Goal: Information Seeking & Learning: Compare options

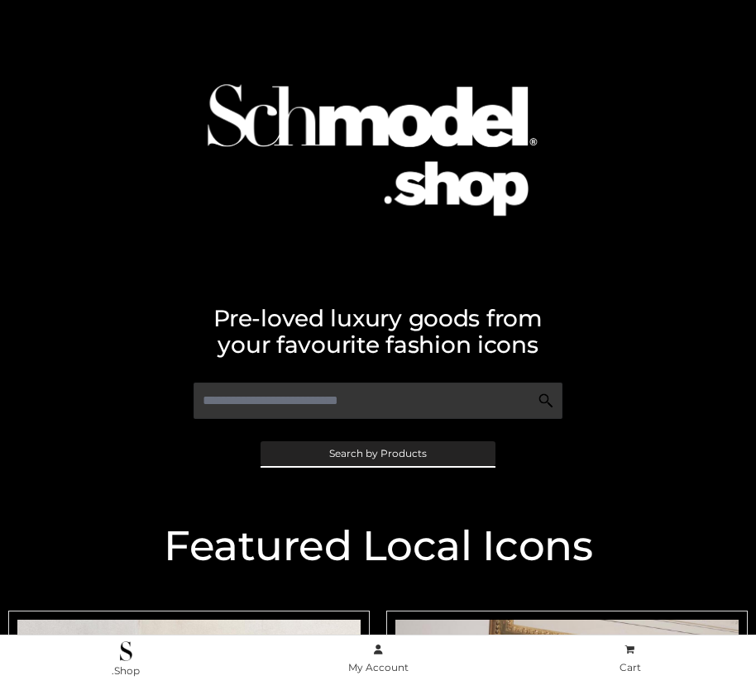
click at [377, 453] on span "Search by Products" at bounding box center [378, 454] width 98 height 10
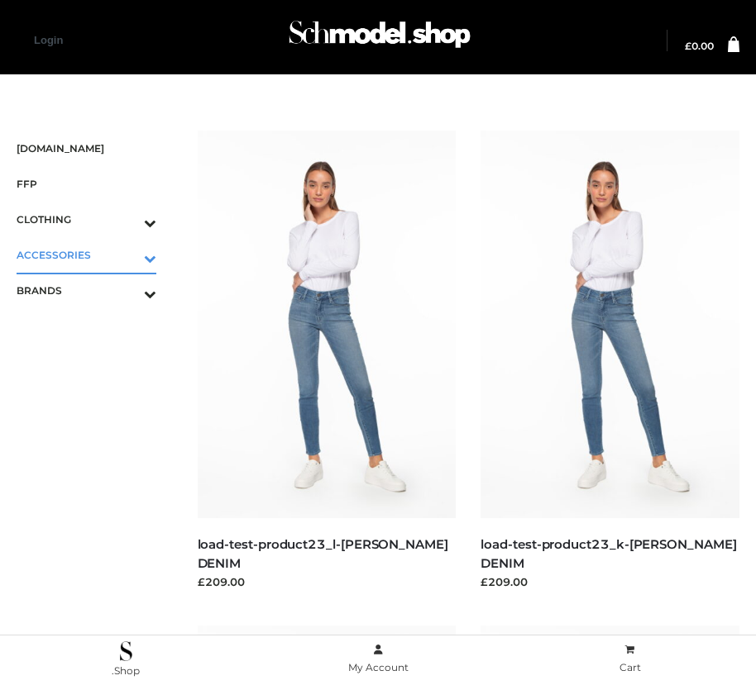
click at [127, 255] on icon "Toggle Submenu" at bounding box center [63, 258] width 185 height 19
click at [94, 290] on span "BAGS" at bounding box center [94, 290] width 123 height 19
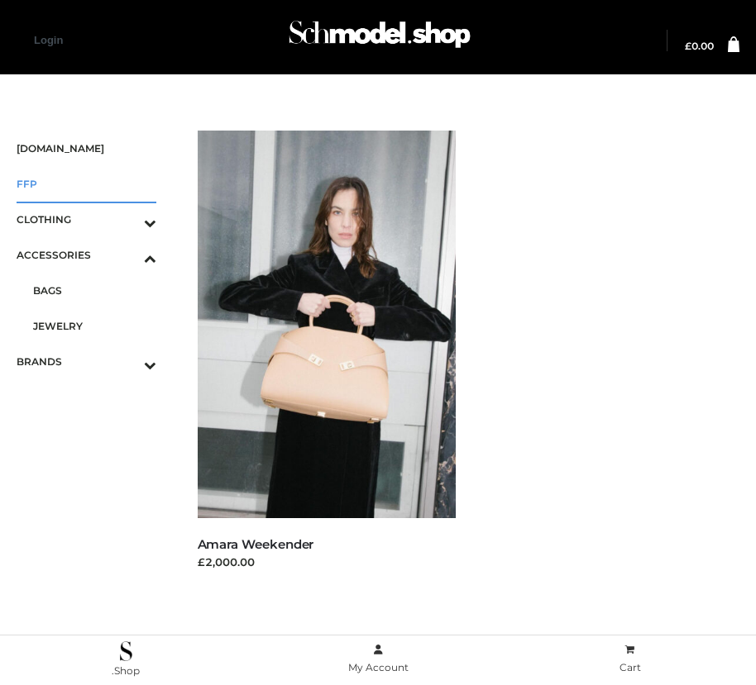
click at [86, 184] on span "FFP" at bounding box center [87, 183] width 140 height 19
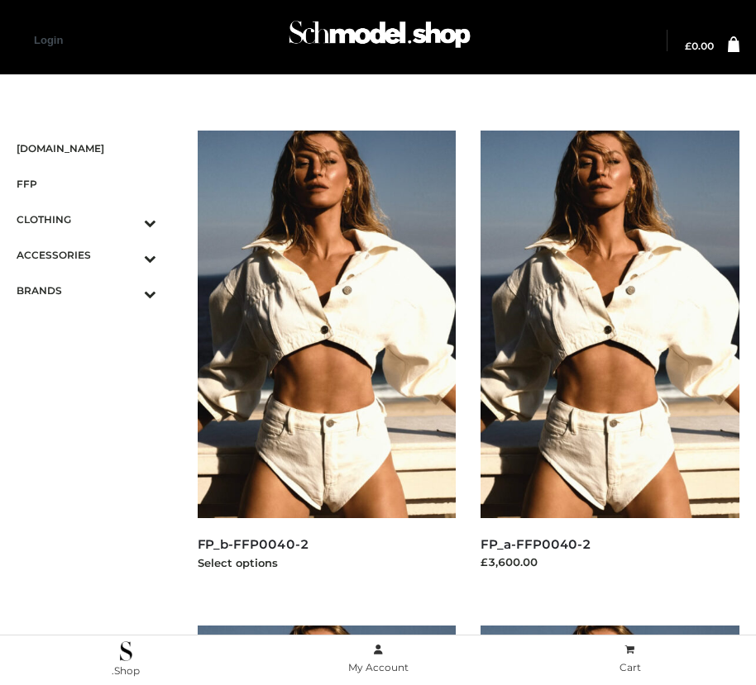
click at [326, 361] on img at bounding box center [327, 325] width 259 height 388
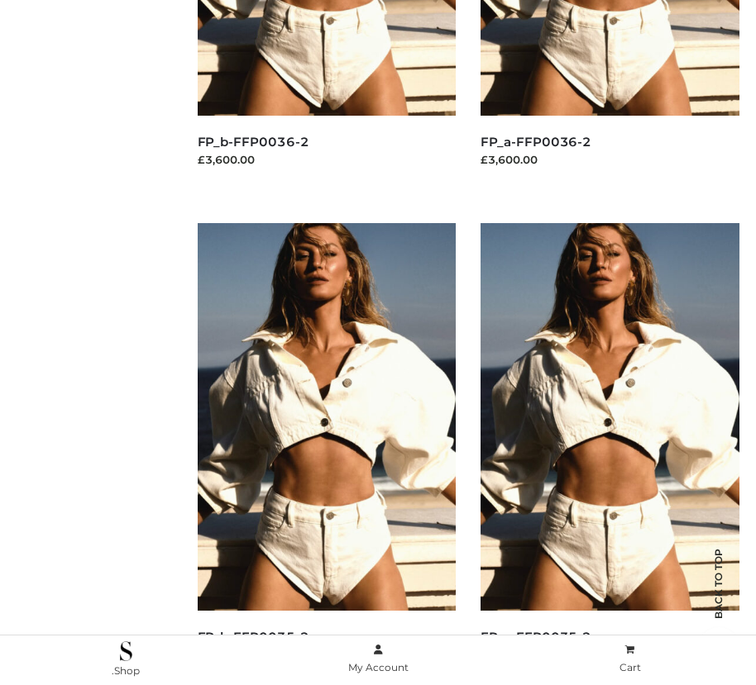
click at [609, 454] on img at bounding box center [609, 417] width 259 height 388
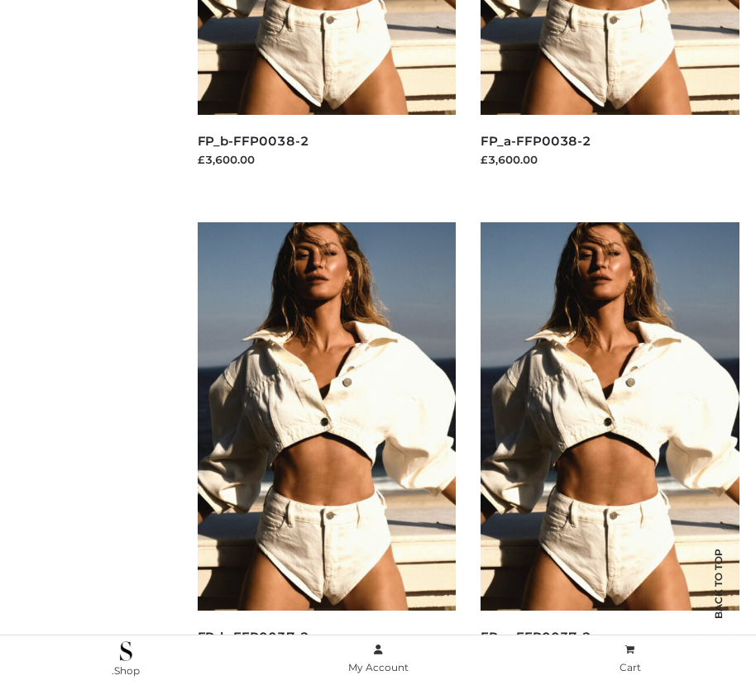
click at [609, 453] on img at bounding box center [609, 416] width 259 height 388
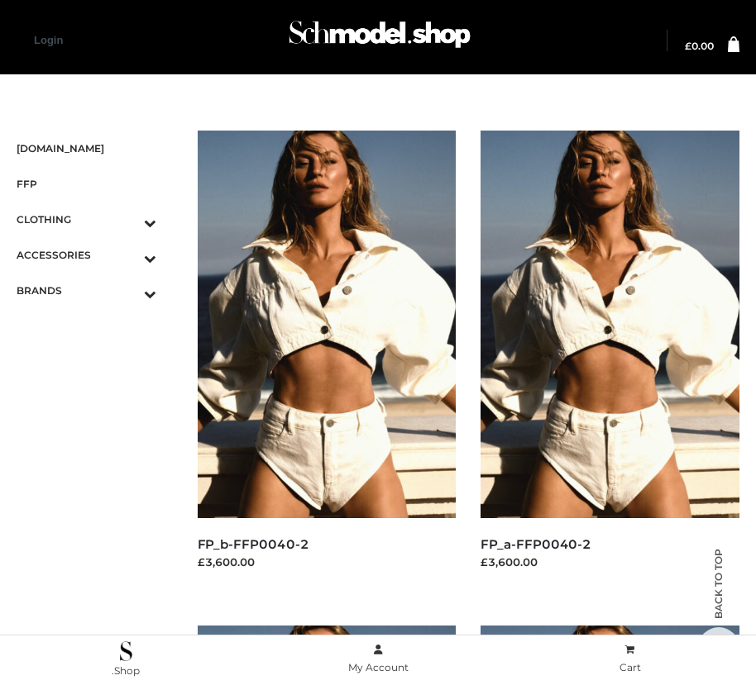
scroll to position [1889, 0]
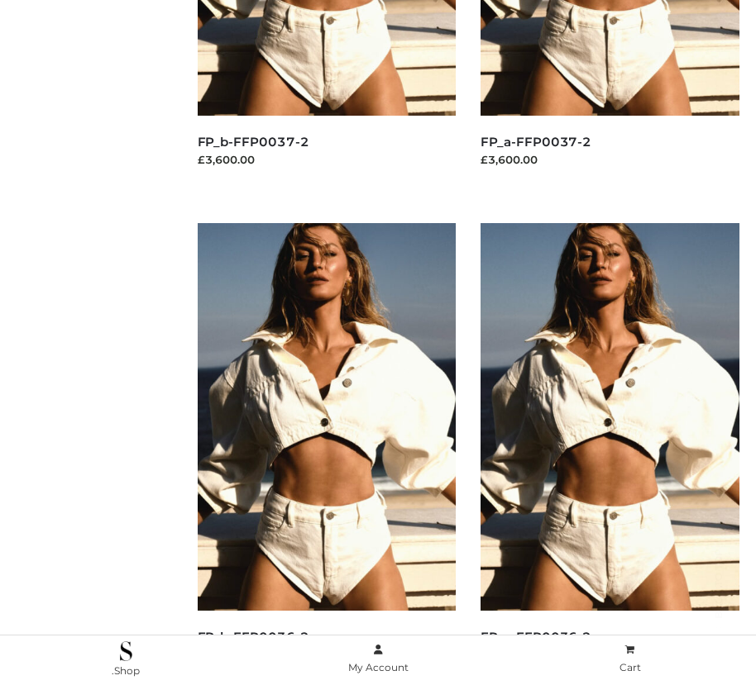
click at [326, 454] on img at bounding box center [327, 417] width 259 height 388
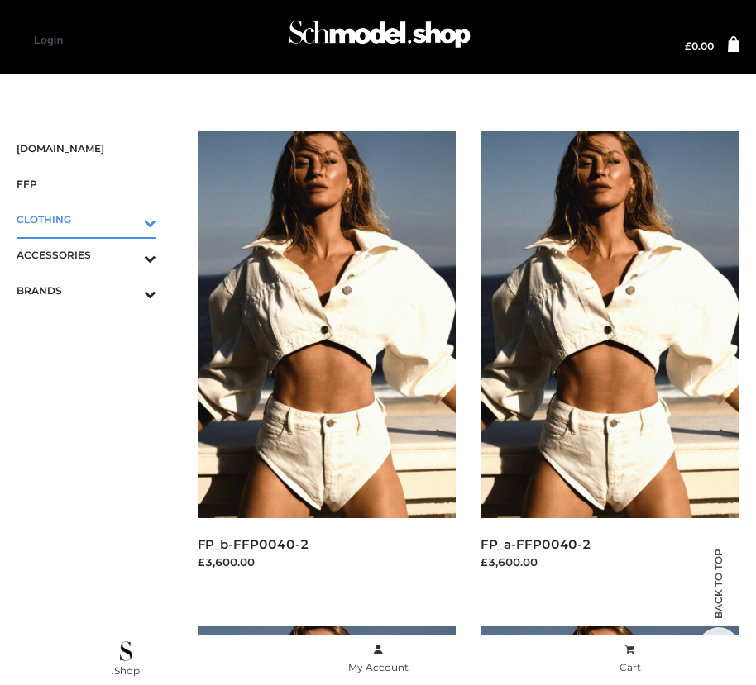
click at [127, 219] on icon "Toggle Submenu" at bounding box center [63, 222] width 185 height 19
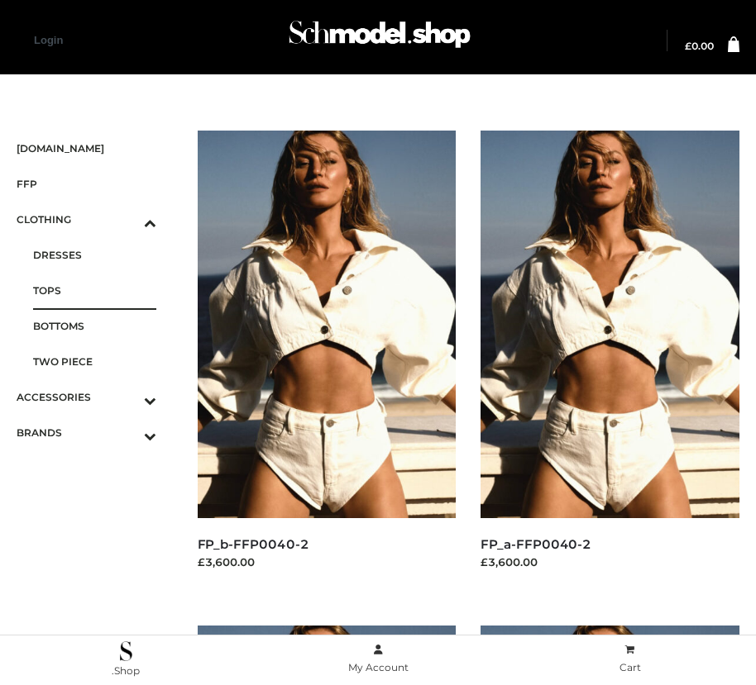
click at [94, 290] on span "TOPS" at bounding box center [94, 290] width 123 height 19
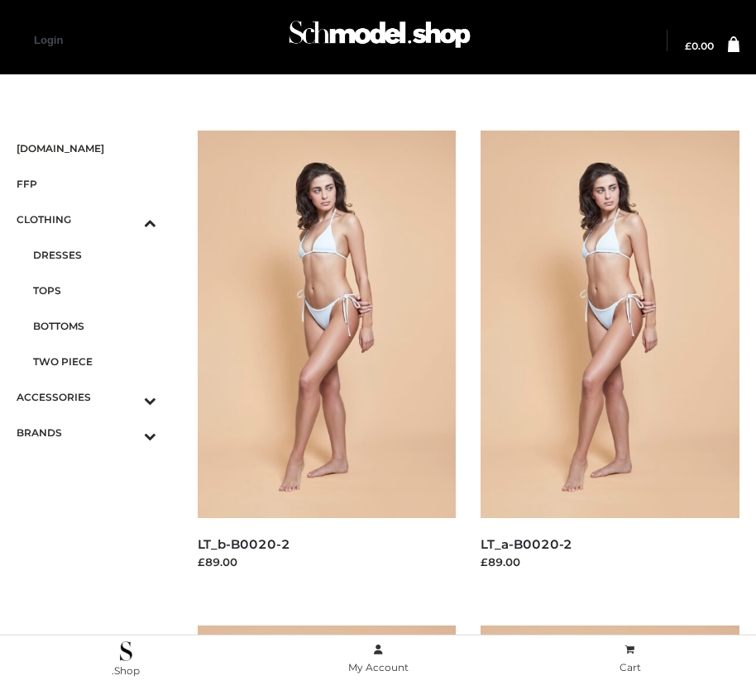
scroll to position [2385, 0]
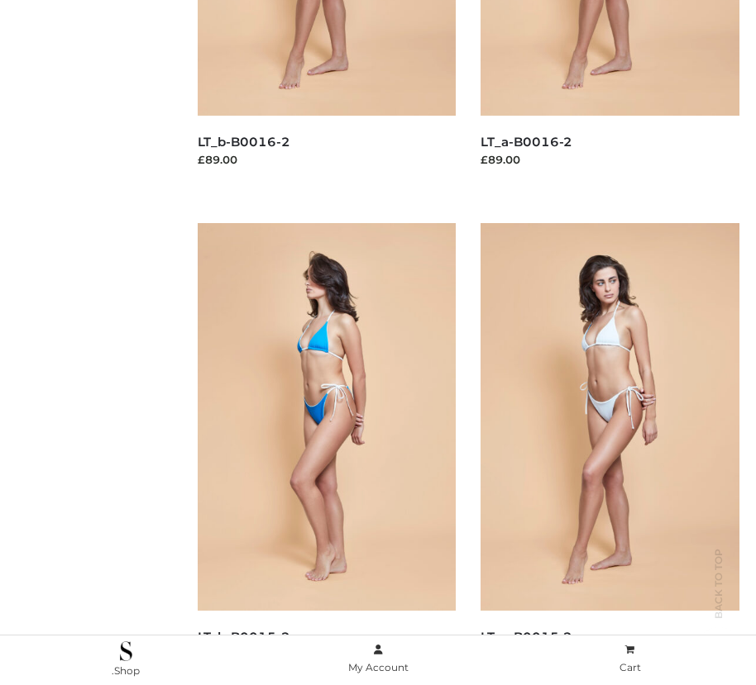
click at [326, 454] on img at bounding box center [327, 417] width 259 height 388
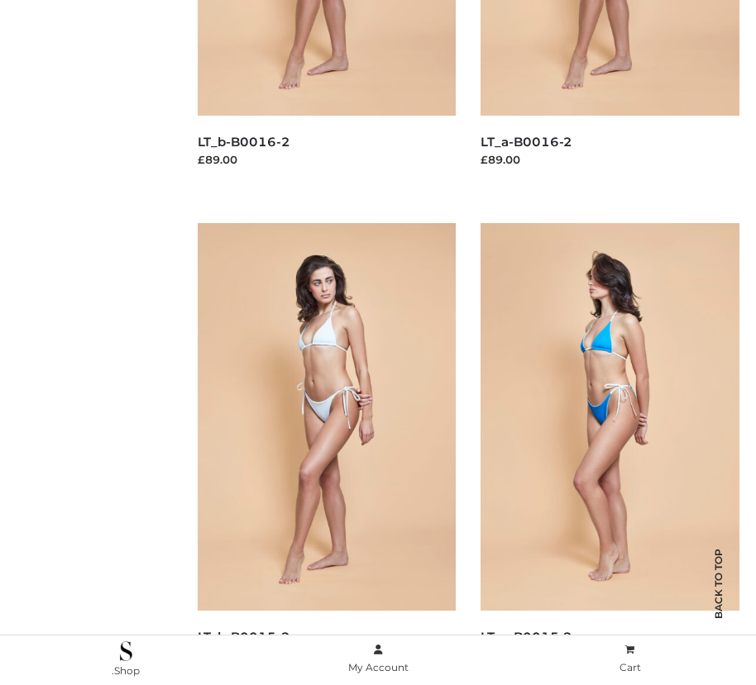
click at [609, 454] on img at bounding box center [609, 417] width 259 height 388
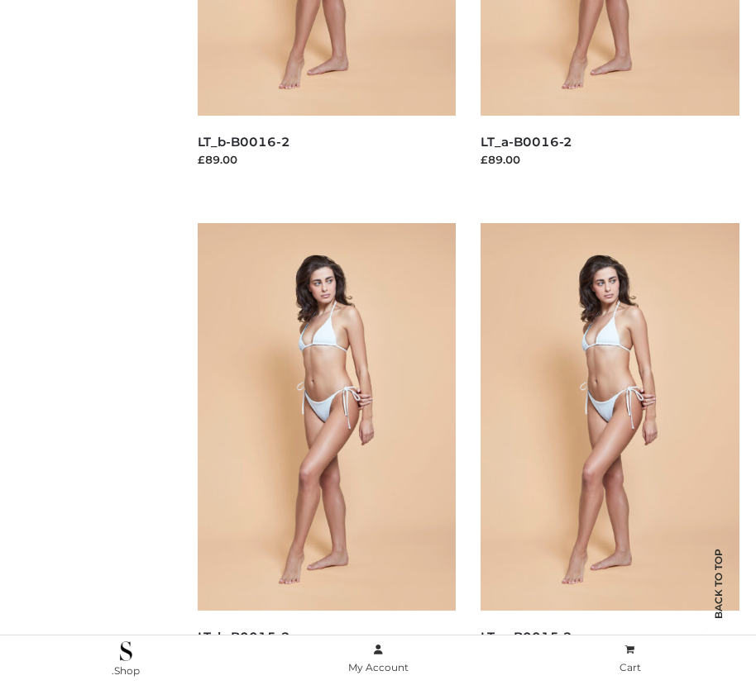
scroll to position [898, 0]
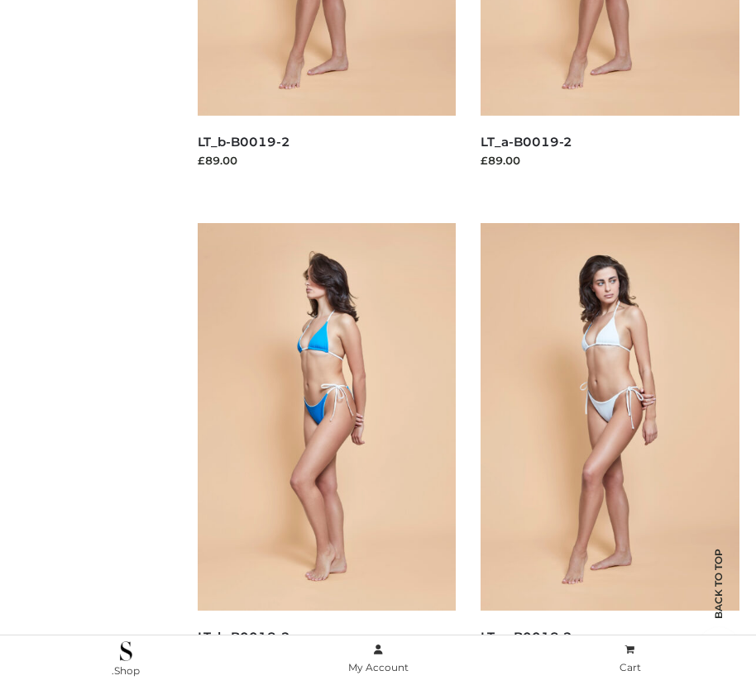
click at [326, 454] on img at bounding box center [327, 417] width 259 height 388
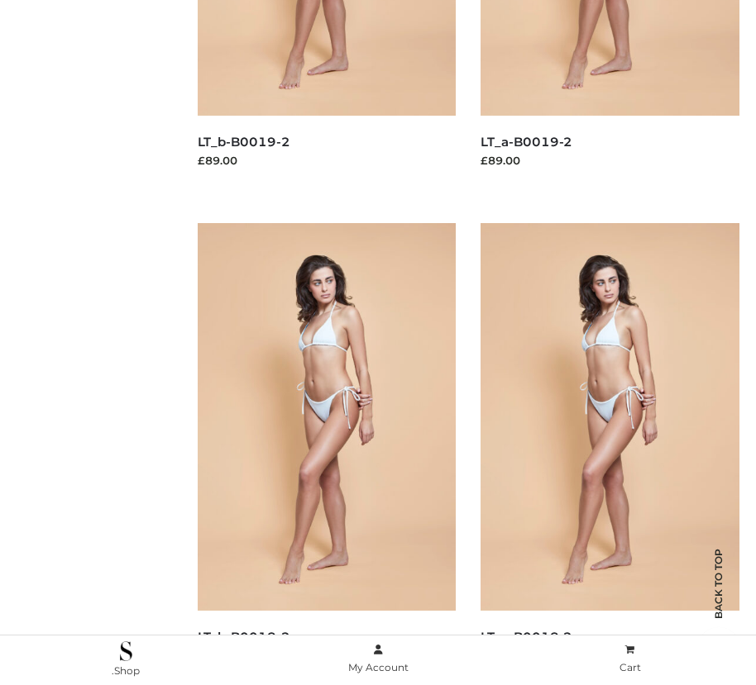
scroll to position [1394, 0]
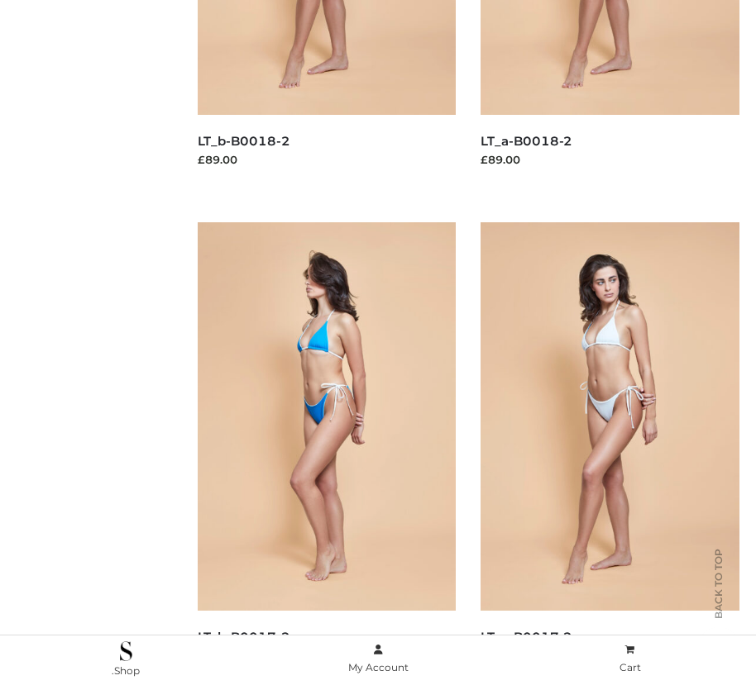
click at [326, 453] on img at bounding box center [327, 416] width 259 height 388
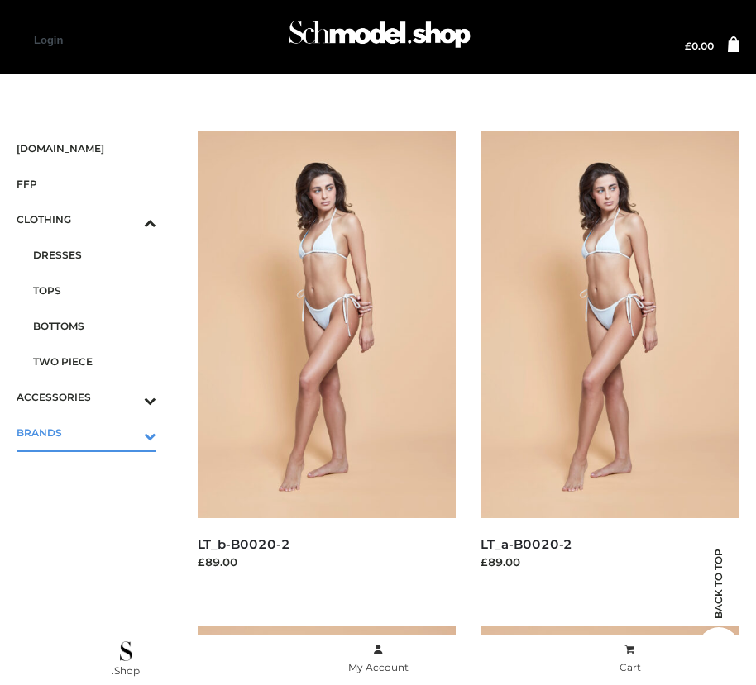
click at [127, 432] on icon "Toggle Submenu" at bounding box center [63, 436] width 185 height 19
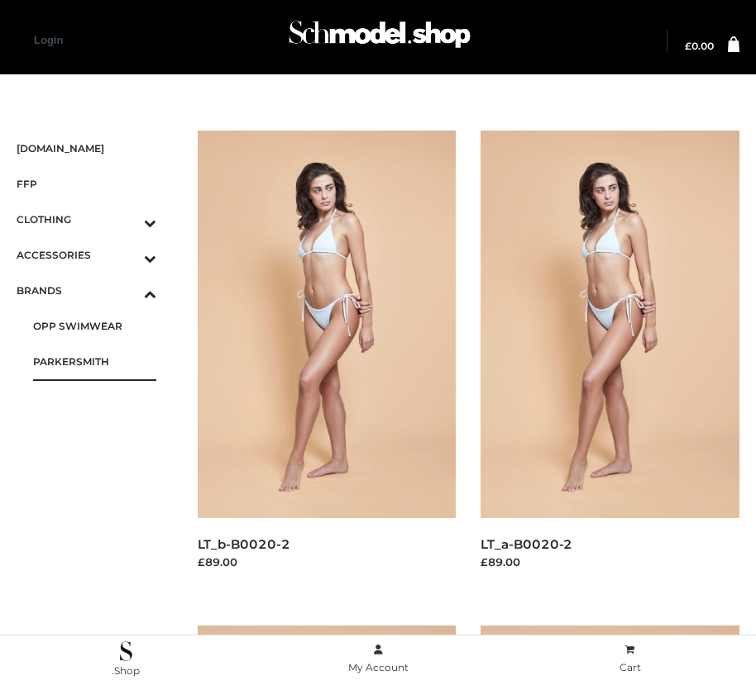
click at [94, 361] on span "PARKERSMITH" at bounding box center [94, 361] width 123 height 19
